Goal: Find specific page/section: Find specific page/section

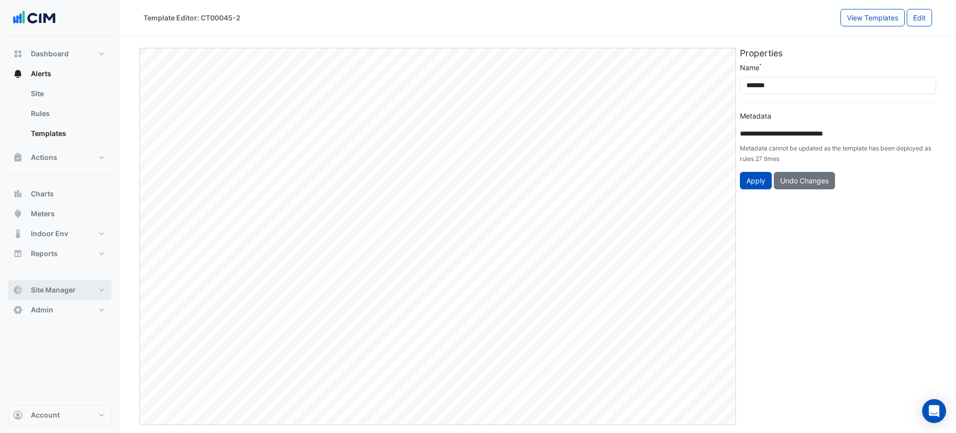
click at [56, 287] on span "Site Manager" at bounding box center [53, 290] width 45 height 10
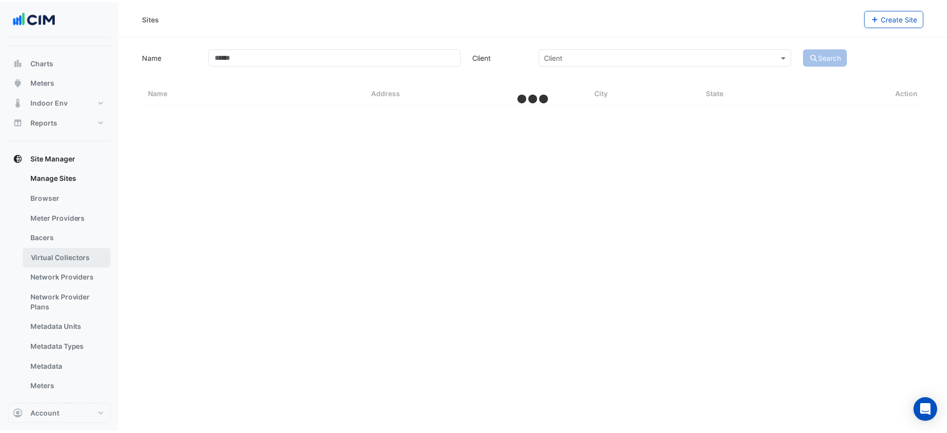
scroll to position [126, 0]
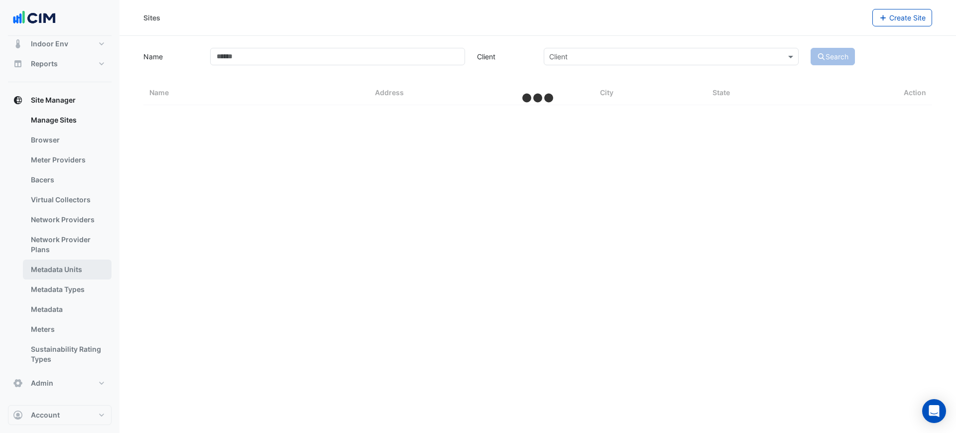
select select "***"
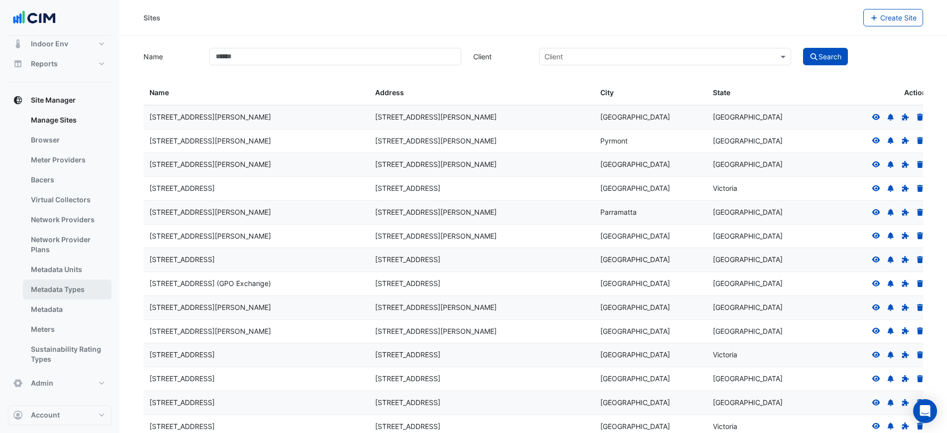
click at [66, 293] on link "Metadata Types" at bounding box center [67, 289] width 89 height 20
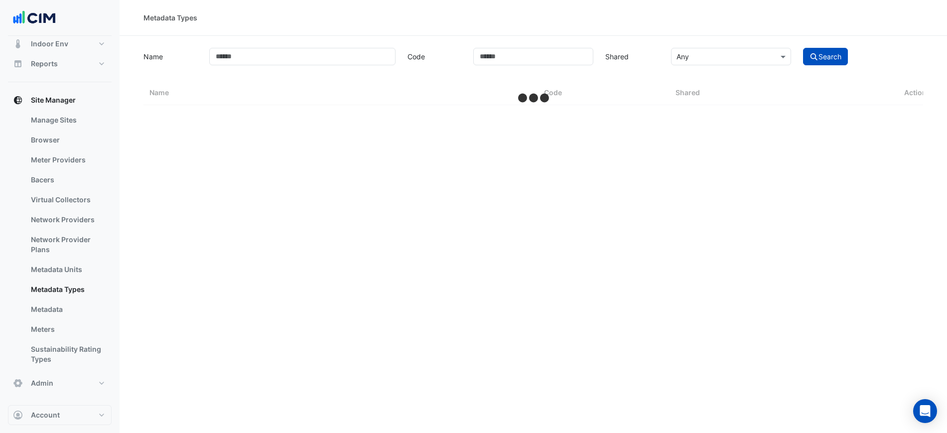
select select "***"
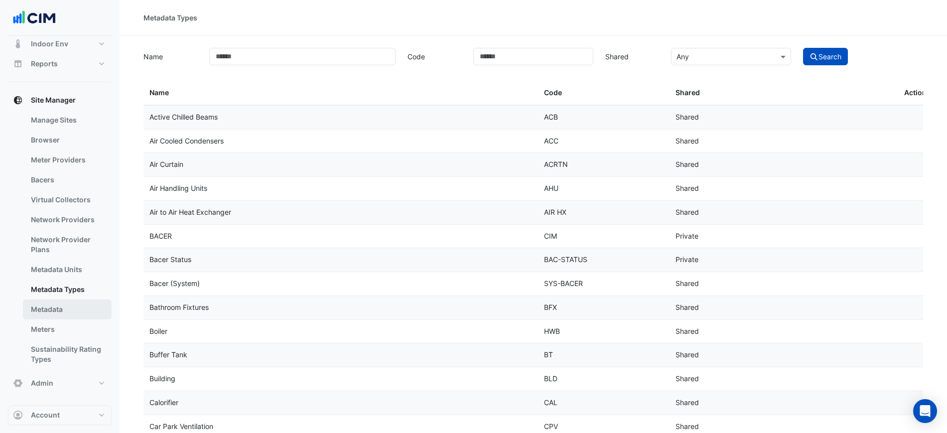
click at [69, 308] on link "Metadata" at bounding box center [67, 309] width 89 height 20
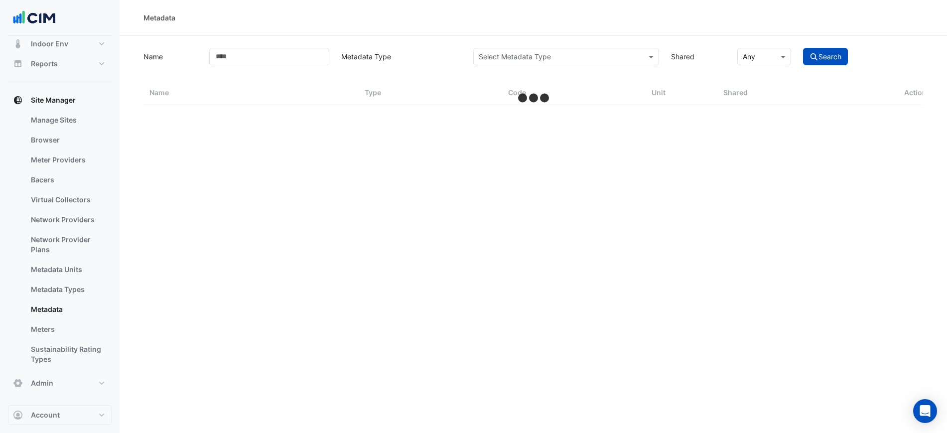
select select "***"
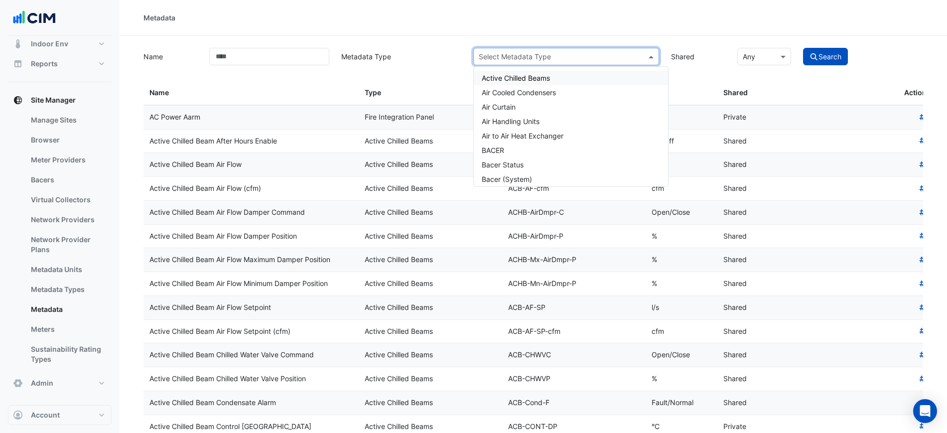
click at [517, 54] on input "text" at bounding box center [556, 57] width 155 height 10
type input "**"
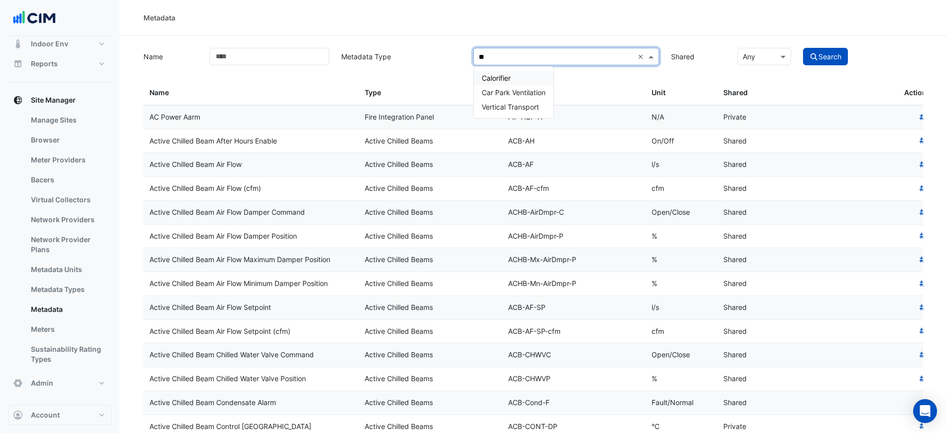
click at [529, 77] on div "Calorifier" at bounding box center [514, 78] width 80 height 14
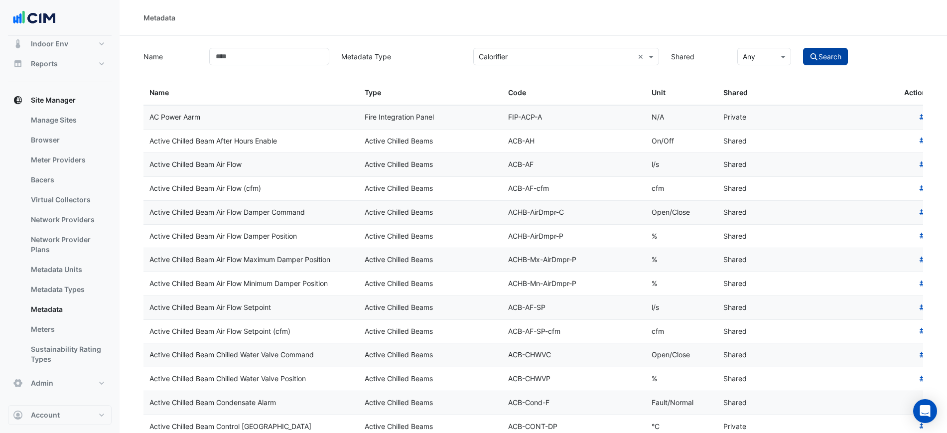
click at [836, 55] on button "Search" at bounding box center [825, 56] width 45 height 17
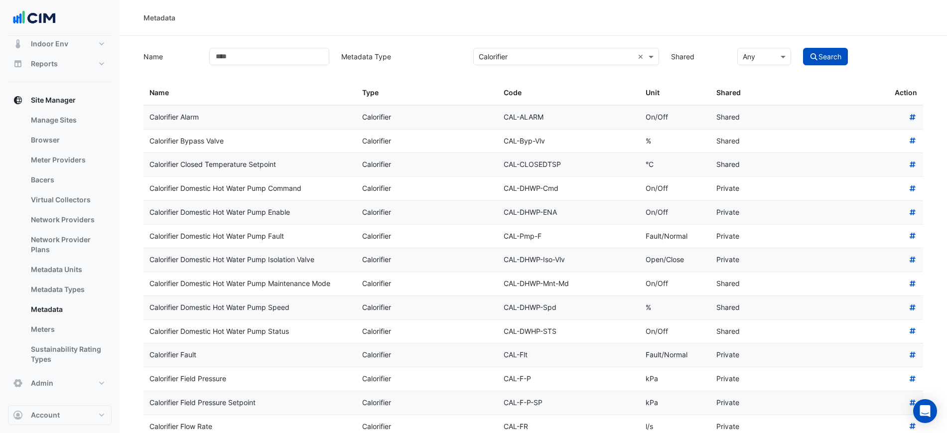
click at [280, 225] on datatable-body-cell "Calorifier Domestic Hot Water Pump Fault" at bounding box center [249, 236] width 213 height 23
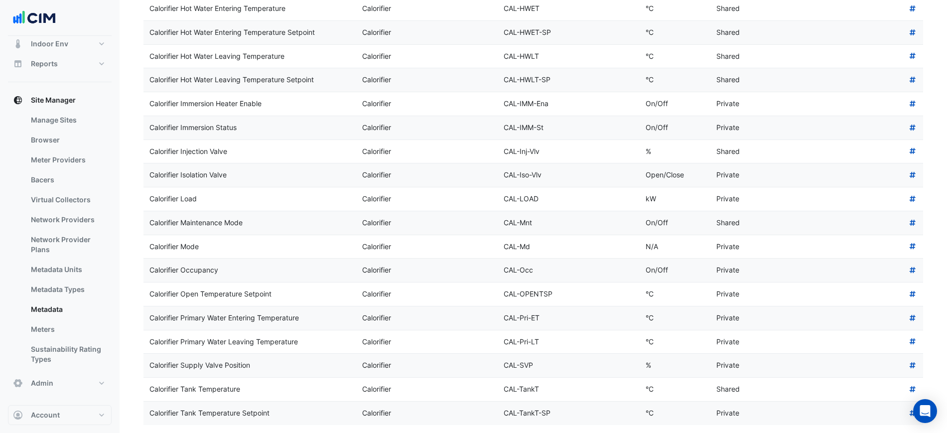
scroll to position [579, 0]
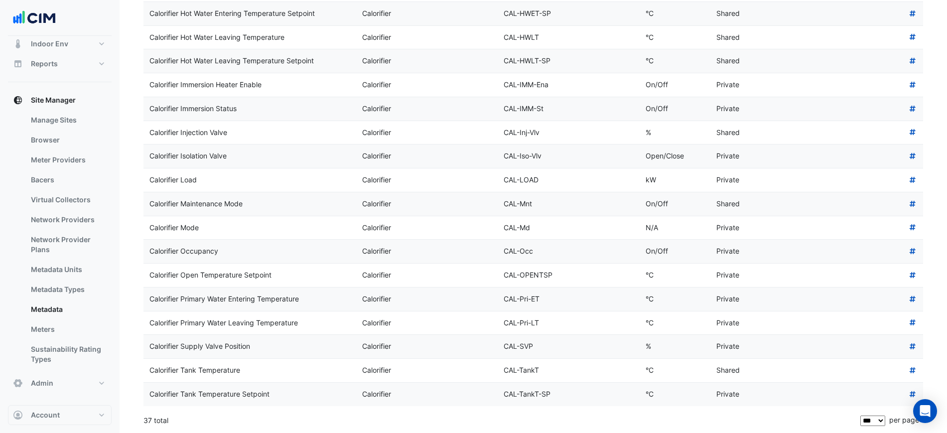
drag, startPoint x: 277, startPoint y: 346, endPoint x: 147, endPoint y: 354, distance: 130.3
click at [147, 354] on datatable-body-cell "Calorifier Supply Valve Position" at bounding box center [249, 346] width 213 height 23
copy div "Calorifier Supply Valve Position"
click at [425, 297] on div "Calorifier" at bounding box center [427, 298] width 130 height 11
drag, startPoint x: 189, startPoint y: 156, endPoint x: 150, endPoint y: 161, distance: 39.7
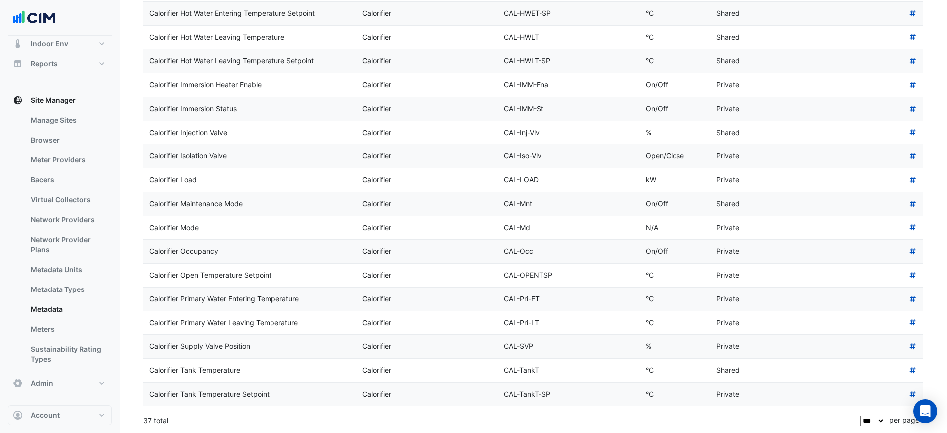
click at [150, 161] on div "Calorifier Isolation Valve" at bounding box center [249, 155] width 201 height 11
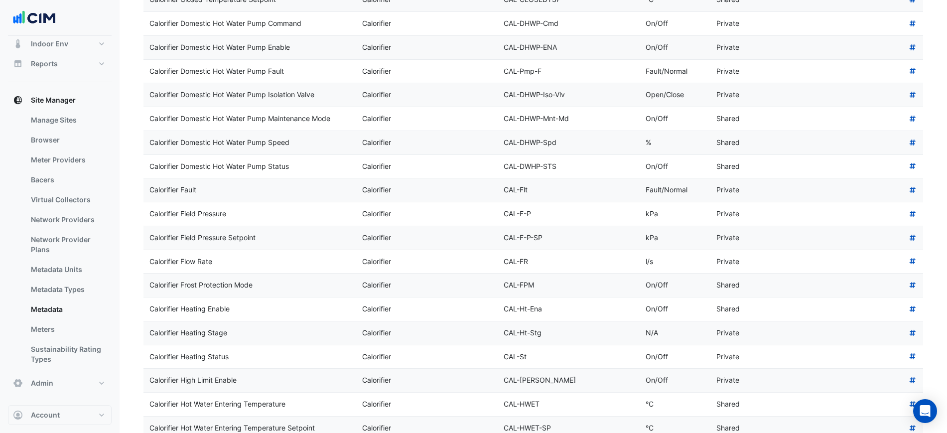
scroll to position [143, 0]
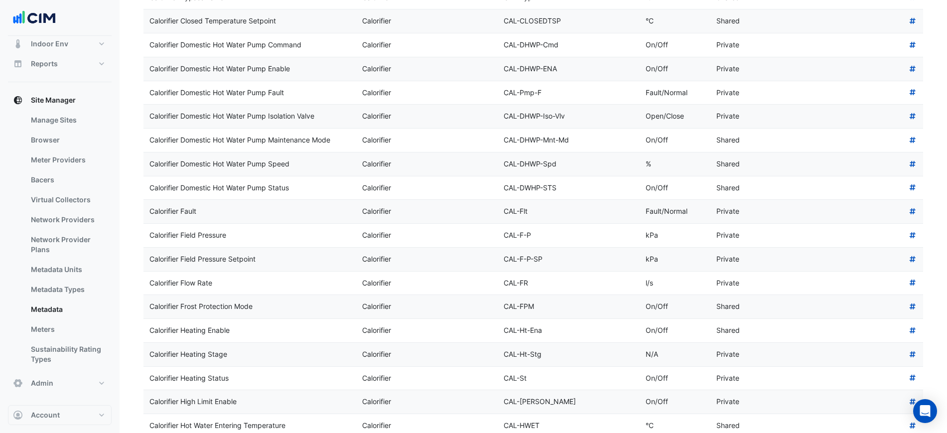
drag, startPoint x: 328, startPoint y: 117, endPoint x: 126, endPoint y: 122, distance: 201.8
click at [126, 122] on section "Name Metadata Type Select Metadata Type × Calorifier × Shared × Any Search Name…" at bounding box center [533, 380] width 827 height 976
click at [158, 119] on div "Calorifier Domestic Hot Water Pump Isolation Valve" at bounding box center [249, 116] width 201 height 11
drag, startPoint x: 327, startPoint y: 116, endPoint x: 149, endPoint y: 121, distance: 177.4
click at [149, 121] on div "Calorifier Domestic Hot Water Pump Isolation Valve" at bounding box center [249, 116] width 201 height 11
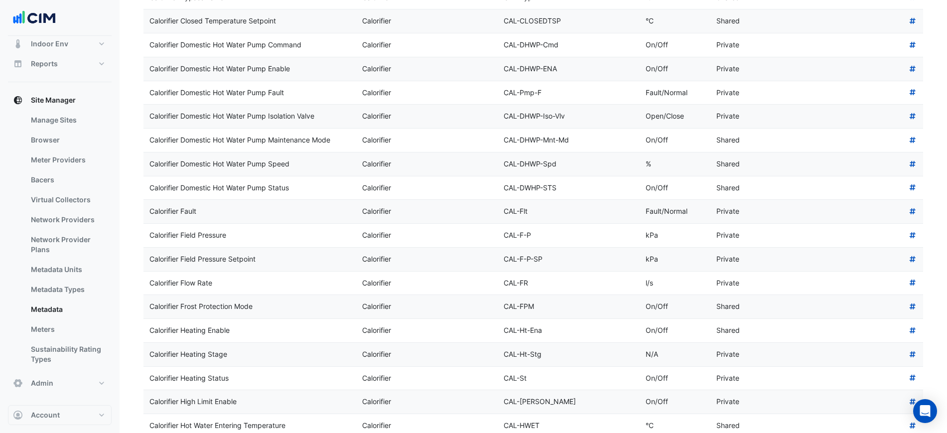
copy div "Calorifier Domestic Hot Water Pump Isolation Valve"
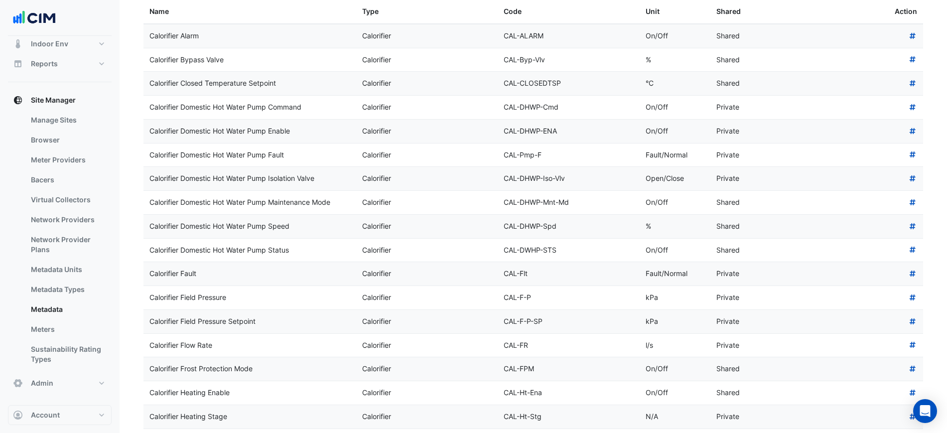
scroll to position [19, 0]
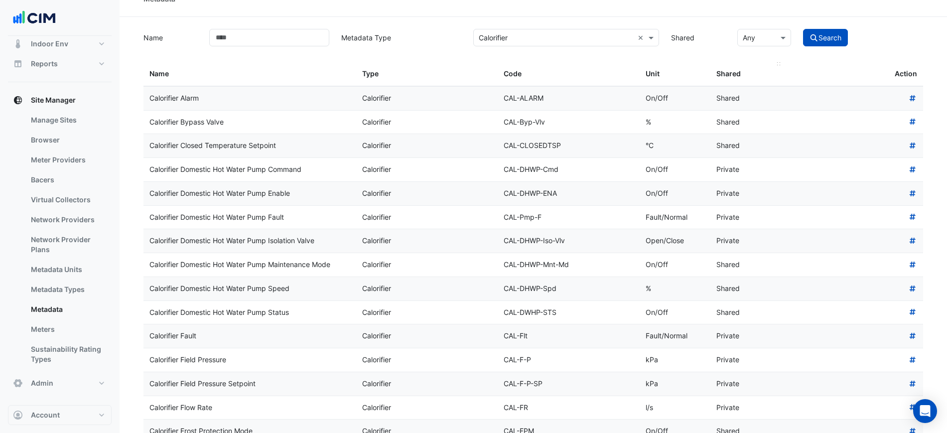
click at [721, 71] on span "Shared" at bounding box center [728, 73] width 24 height 8
click at [754, 40] on input "text" at bounding box center [754, 38] width 23 height 10
click at [757, 60] on span "Shared" at bounding box center [757, 59] width 23 height 8
click at [812, 40] on icon "submit" at bounding box center [813, 37] width 9 height 7
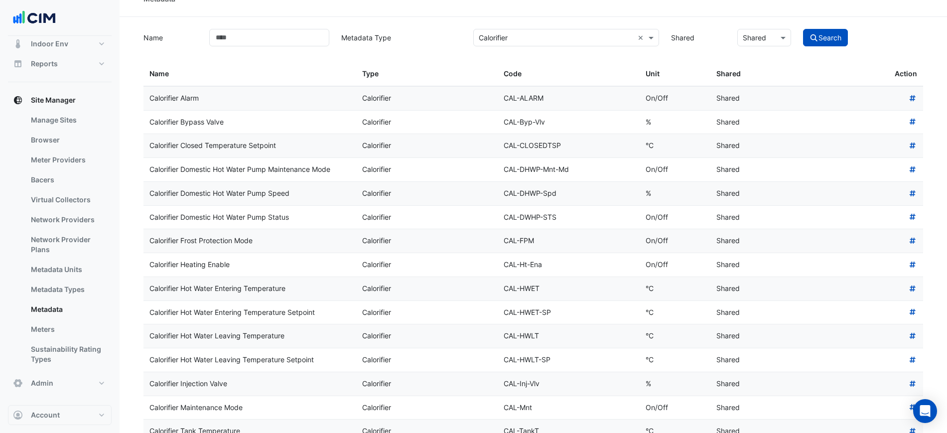
scroll to position [56, 0]
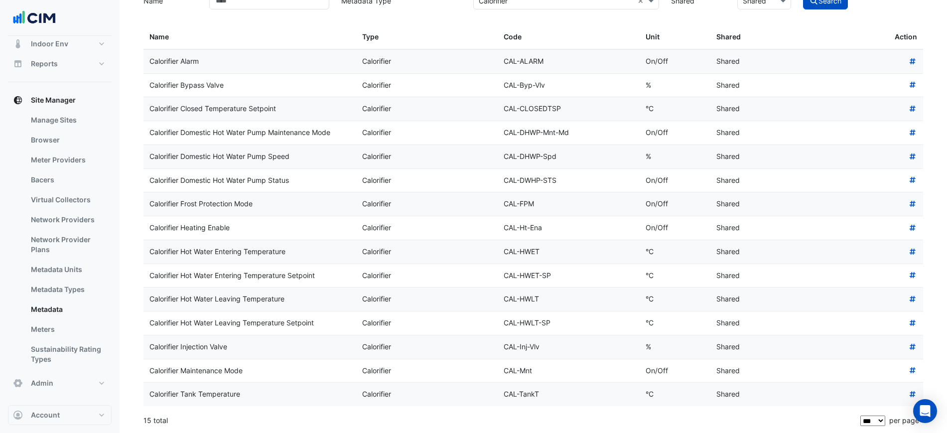
drag, startPoint x: 299, startPoint y: 177, endPoint x: 147, endPoint y: 179, distance: 151.9
click at [147, 179] on datatable-body-cell "Calorifier Domestic Hot Water Pump Status" at bounding box center [249, 180] width 213 height 23
click at [282, 248] on div "Calorifier Hot Water Entering Temperature" at bounding box center [249, 251] width 201 height 11
click at [278, 233] on datatable-body-cell "Calorifier Heating Enable" at bounding box center [249, 227] width 213 height 23
click at [306, 290] on datatable-body-cell "Calorifier Hot Water Leaving Temperature" at bounding box center [249, 298] width 213 height 23
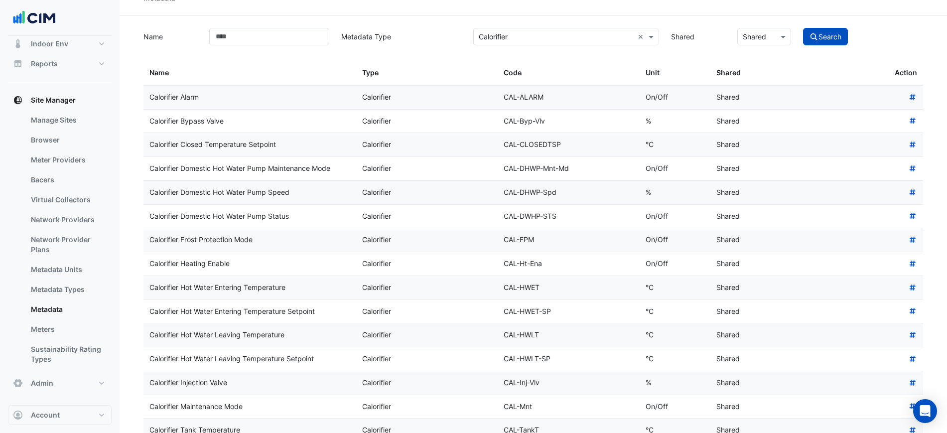
scroll to position [0, 0]
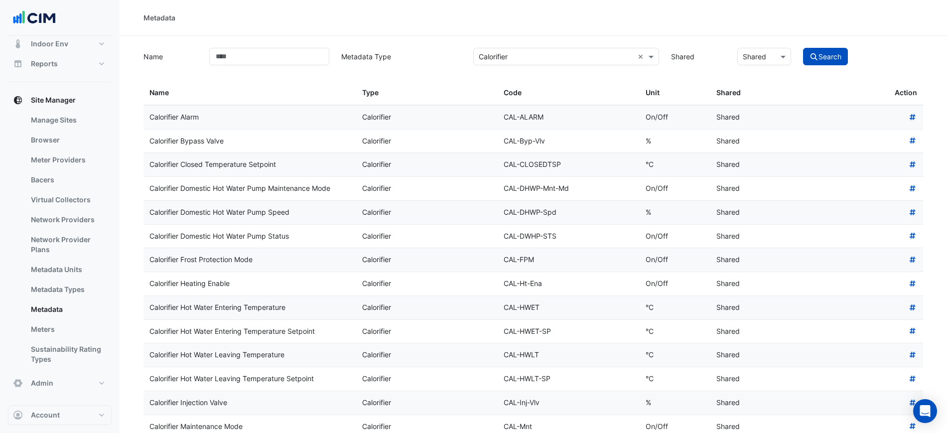
click at [518, 55] on input "text" at bounding box center [556, 57] width 155 height 10
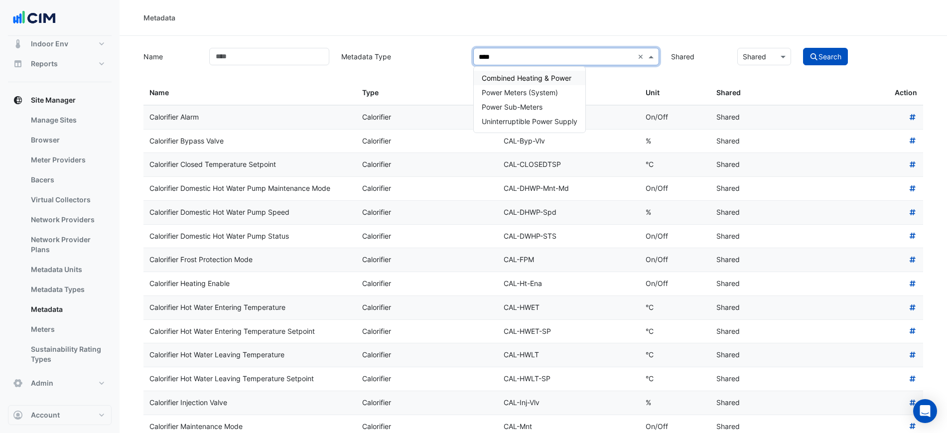
type input "*****"
click at [521, 105] on span "Power Sub-Meters" at bounding box center [512, 107] width 61 height 8
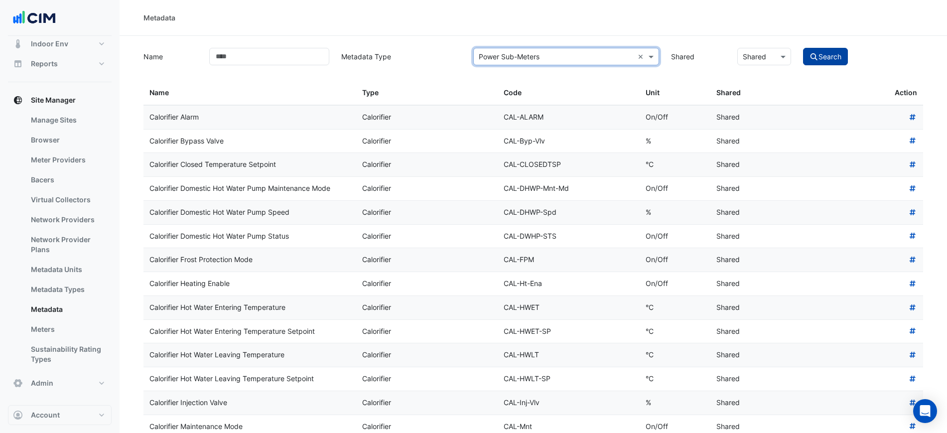
click at [821, 62] on button "Search" at bounding box center [825, 56] width 45 height 17
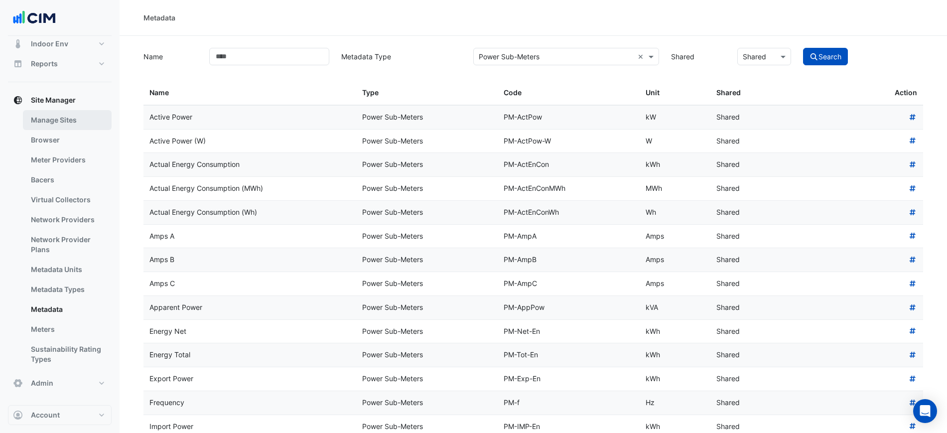
click at [75, 117] on link "Manage Sites" at bounding box center [67, 120] width 89 height 20
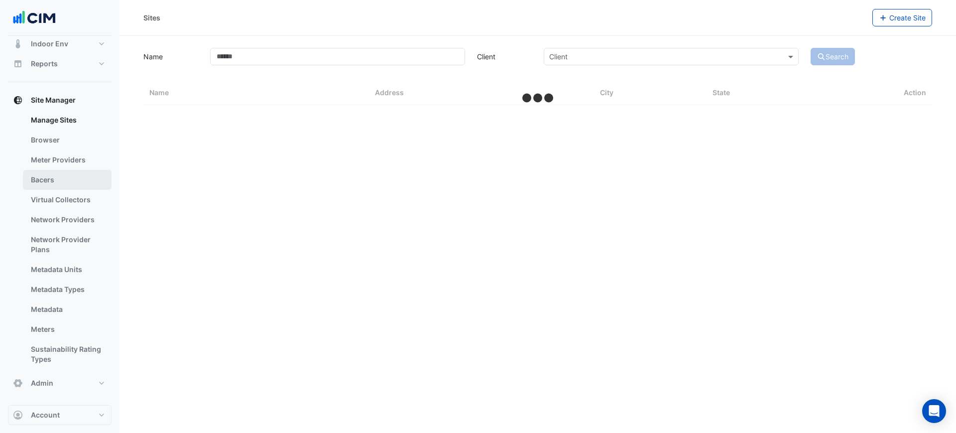
click at [71, 180] on link "Bacers" at bounding box center [67, 180] width 89 height 20
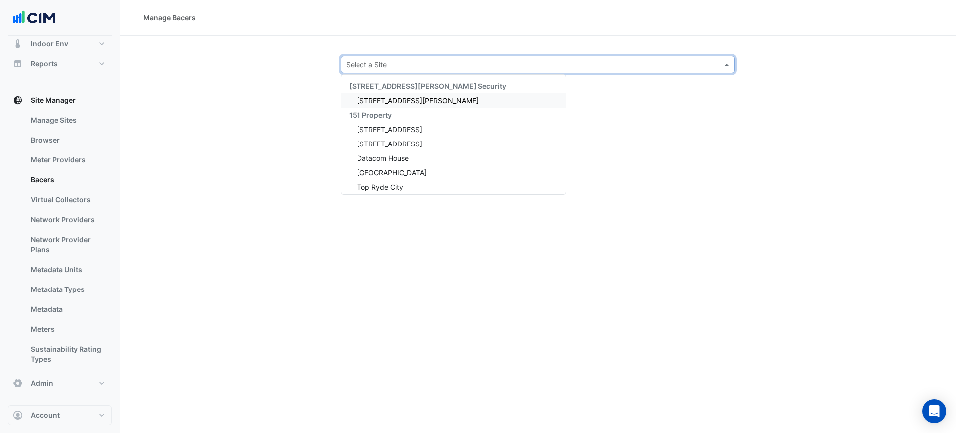
drag, startPoint x: 353, startPoint y: 67, endPoint x: 363, endPoint y: 69, distance: 9.8
click at [354, 67] on input "text" at bounding box center [528, 65] width 364 height 10
type input "******"
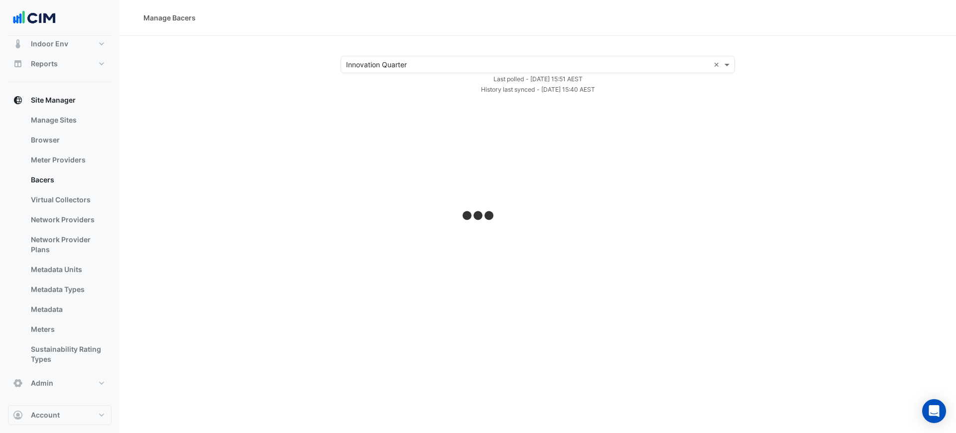
select select "***"
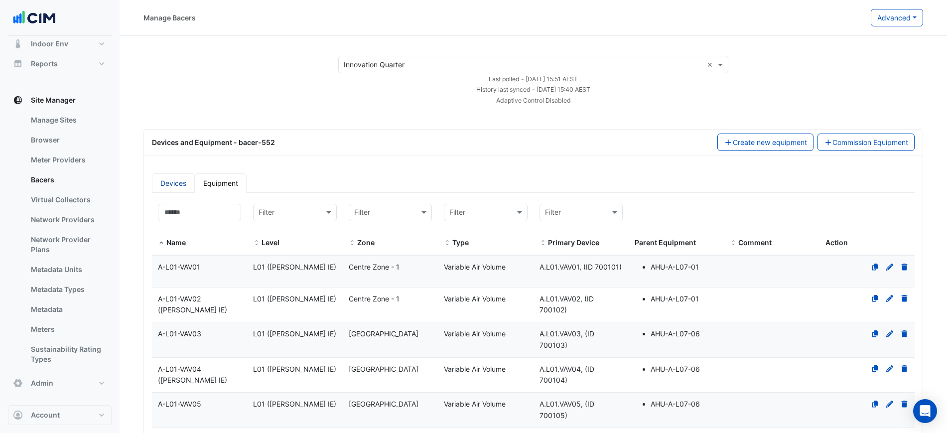
click at [154, 183] on link "Devices" at bounding box center [173, 182] width 43 height 19
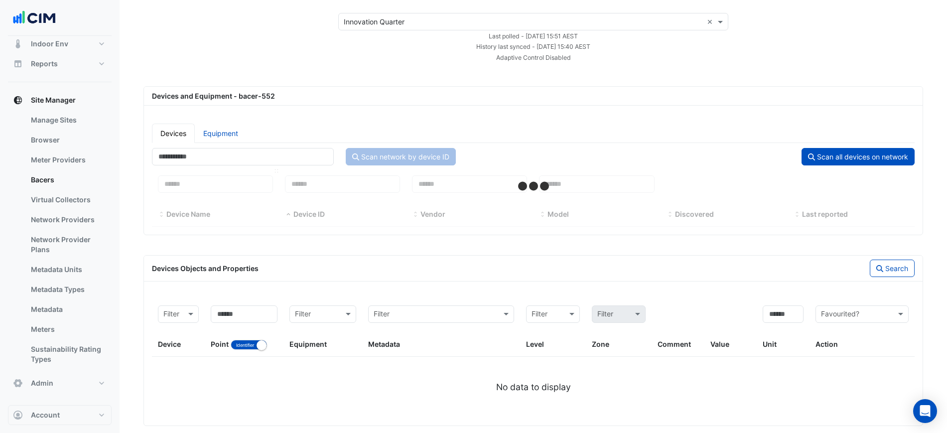
select select "***"
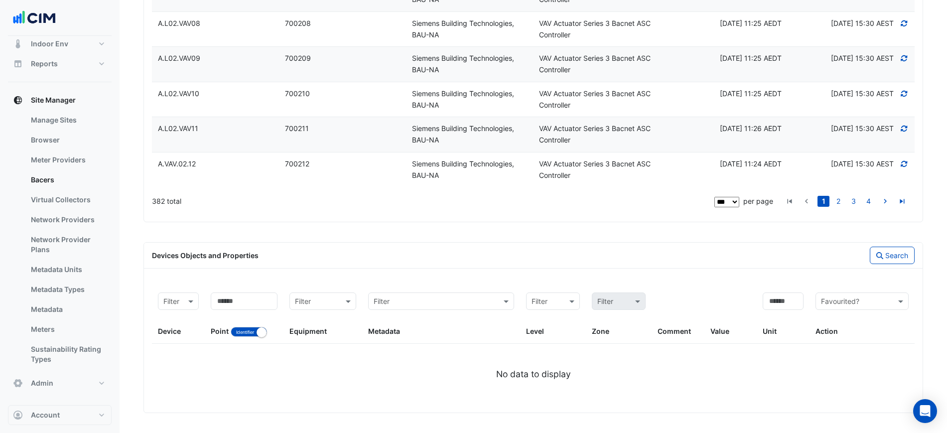
scroll to position [3164, 0]
click at [328, 303] on input "text" at bounding box center [313, 301] width 36 height 11
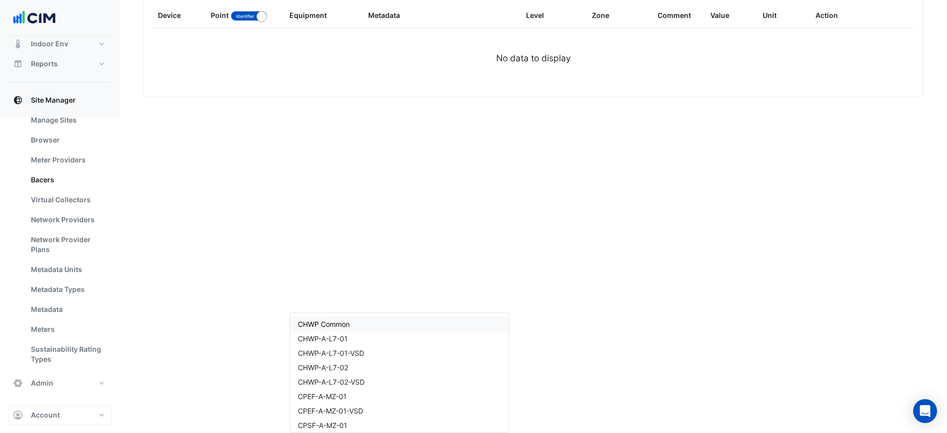
type input "***"
click at [335, 340] on span "PSM-02-Tenant Main Feed" at bounding box center [341, 338] width 87 height 8
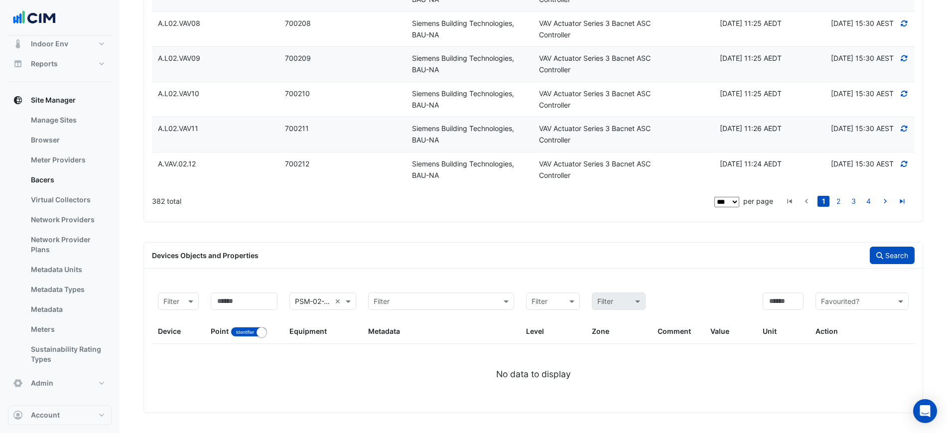
click at [889, 264] on button "Search" at bounding box center [892, 255] width 45 height 17
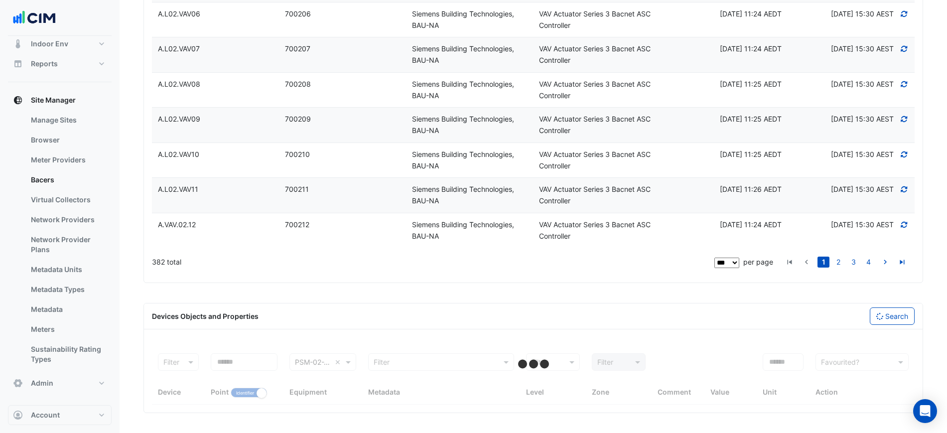
select select "***"
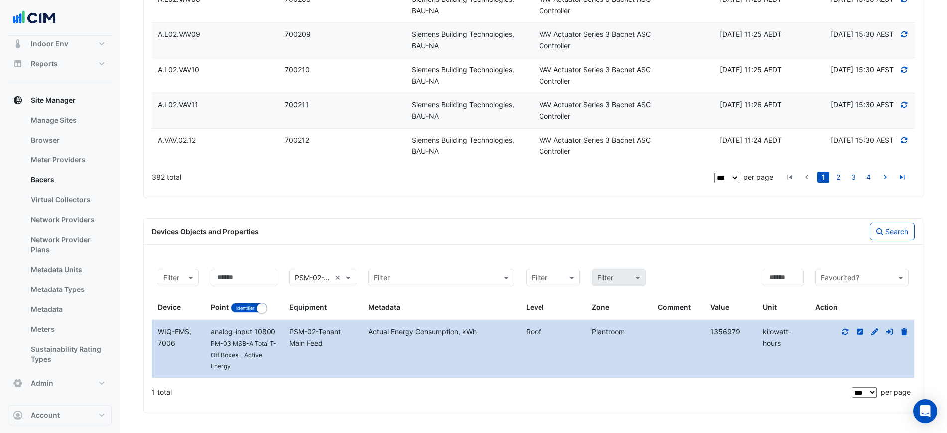
scroll to position [3187, 0]
drag, startPoint x: 789, startPoint y: 340, endPoint x: 763, endPoint y: 332, distance: 27.1
click at [763, 332] on div "kilowatt-hours" at bounding box center [783, 337] width 53 height 23
copy div "kilowatt-hours"
